Goal: Find contact information: Find contact information

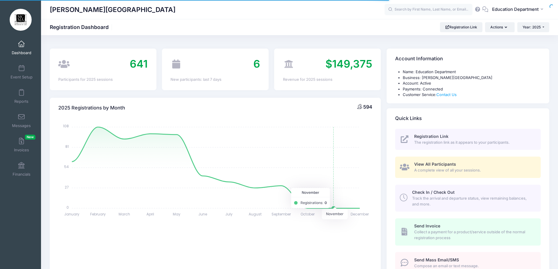
click at [0, 0] on div at bounding box center [0, 0] width 0 height 0
select select
click at [410, 8] on input "text" at bounding box center [428, 10] width 88 height 12
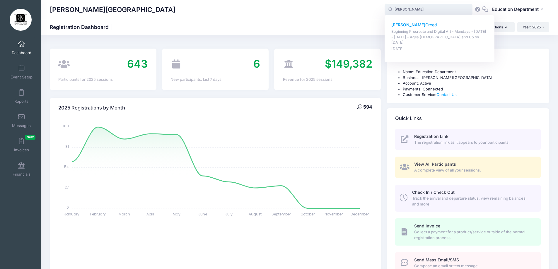
click at [408, 24] on p "Patty Creed" at bounding box center [439, 25] width 97 height 6
type input "Patty Creed (Beginning Procreate and Digital Art - Mondays - August 18 - Septem…"
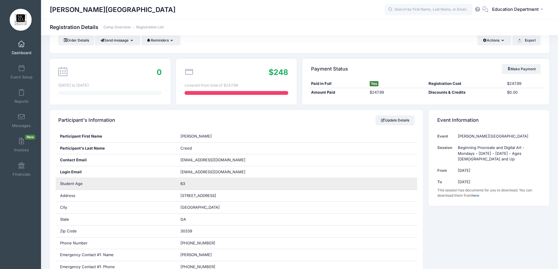
scroll to position [29, 0]
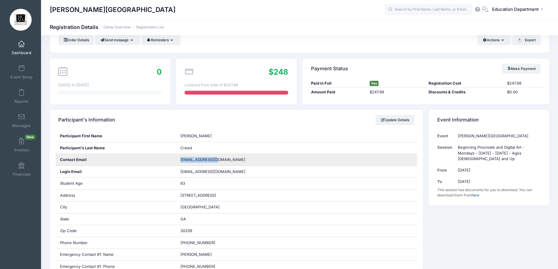
drag, startPoint x: 179, startPoint y: 160, endPoint x: 221, endPoint y: 164, distance: 42.3
click at [221, 164] on div "[EMAIL_ADDRESS][DOMAIN_NAME]" at bounding box center [296, 160] width 241 height 12
copy span "[EMAIL_ADDRESS][DOMAIN_NAME]"
